Goal: Information Seeking & Learning: Find specific fact

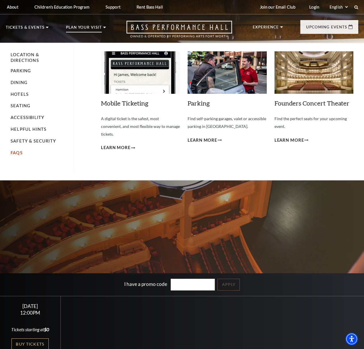
click at [11, 152] on link "FAQs" at bounding box center [17, 152] width 12 height 5
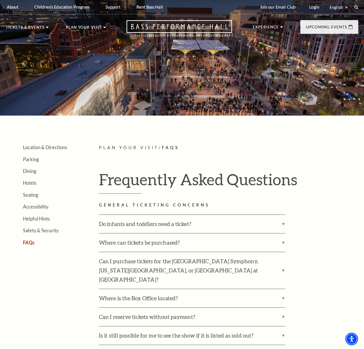
click at [16, 152] on ul "Location & Directions Parking Dining Hotels Seating Accessibility Helpful Hints…" at bounding box center [44, 194] width 76 height 101
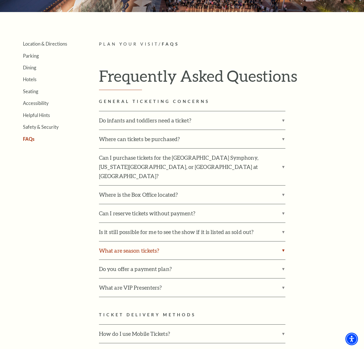
scroll to position [105, 0]
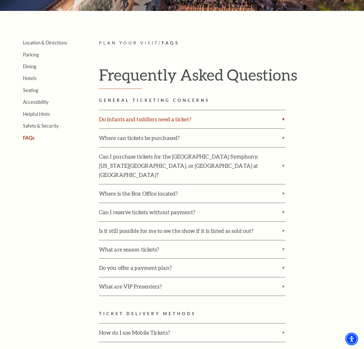
click at [180, 121] on label "Do infants and toddlers need a ticket?" at bounding box center [192, 119] width 186 height 18
click at [0, 0] on input "Do infants and toddlers need a ticket?" at bounding box center [0, 0] width 0 height 0
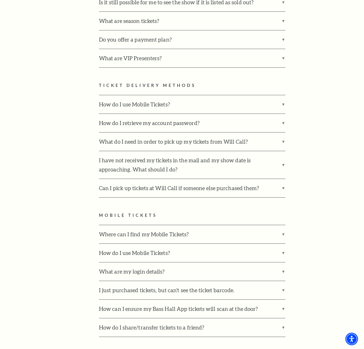
scroll to position [204, 0]
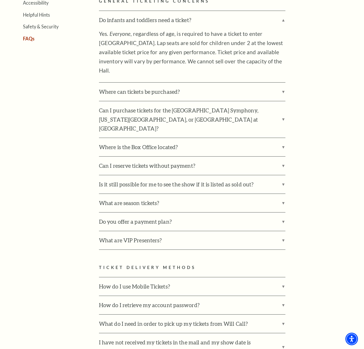
drag, startPoint x: 111, startPoint y: 65, endPoint x: 98, endPoint y: 33, distance: 34.6
copy p "Yes. Everyone , regardless of age, is required to have a ticket to enter Bass P…"
